Goal: Transaction & Acquisition: Purchase product/service

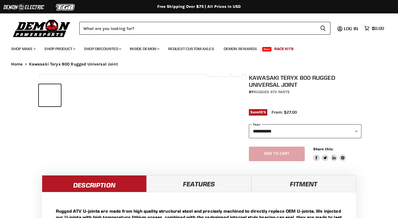
select select "******"
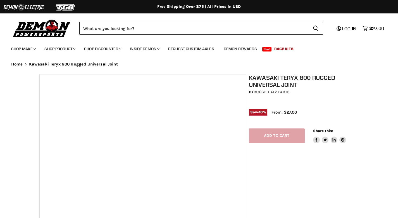
select select "******"
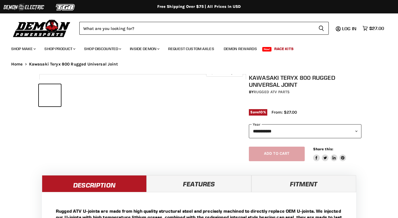
select select "******"
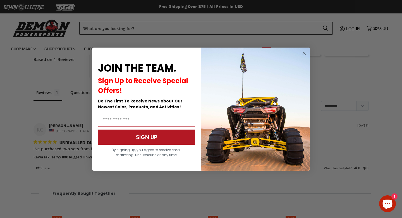
scroll to position [435, 0]
